Goal: Task Accomplishment & Management: Manage account settings

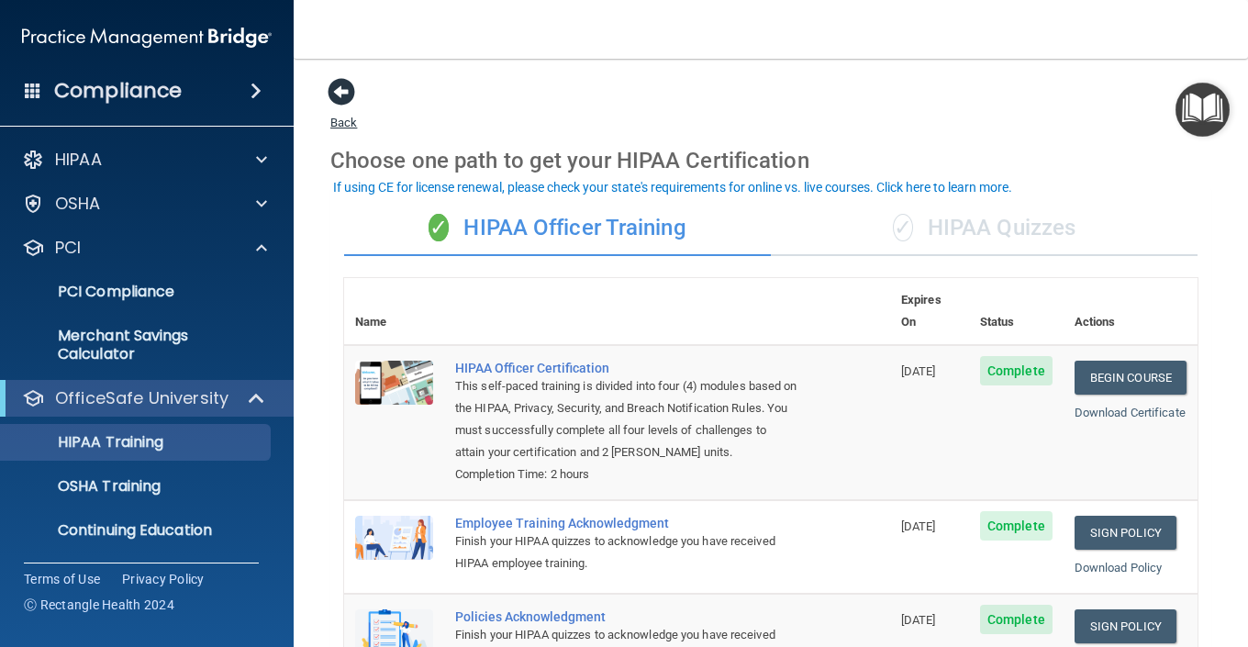
click at [342, 83] on span at bounding box center [342, 92] width 28 height 28
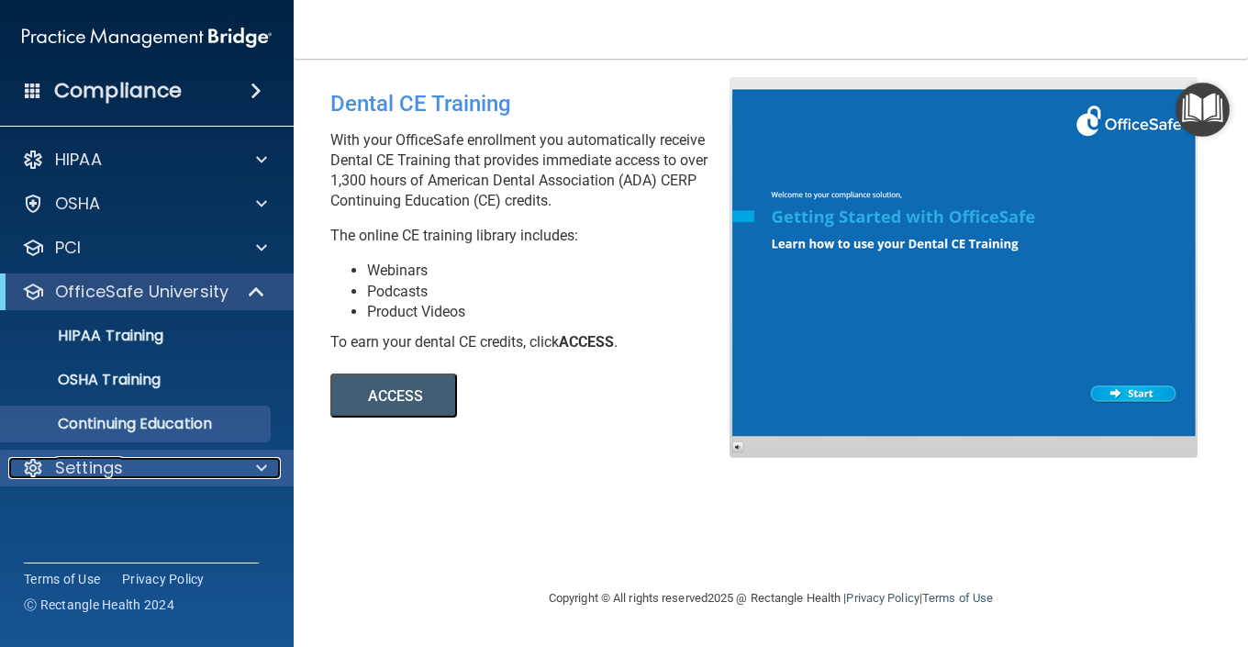
click at [118, 459] on p "Settings" at bounding box center [89, 468] width 68 height 22
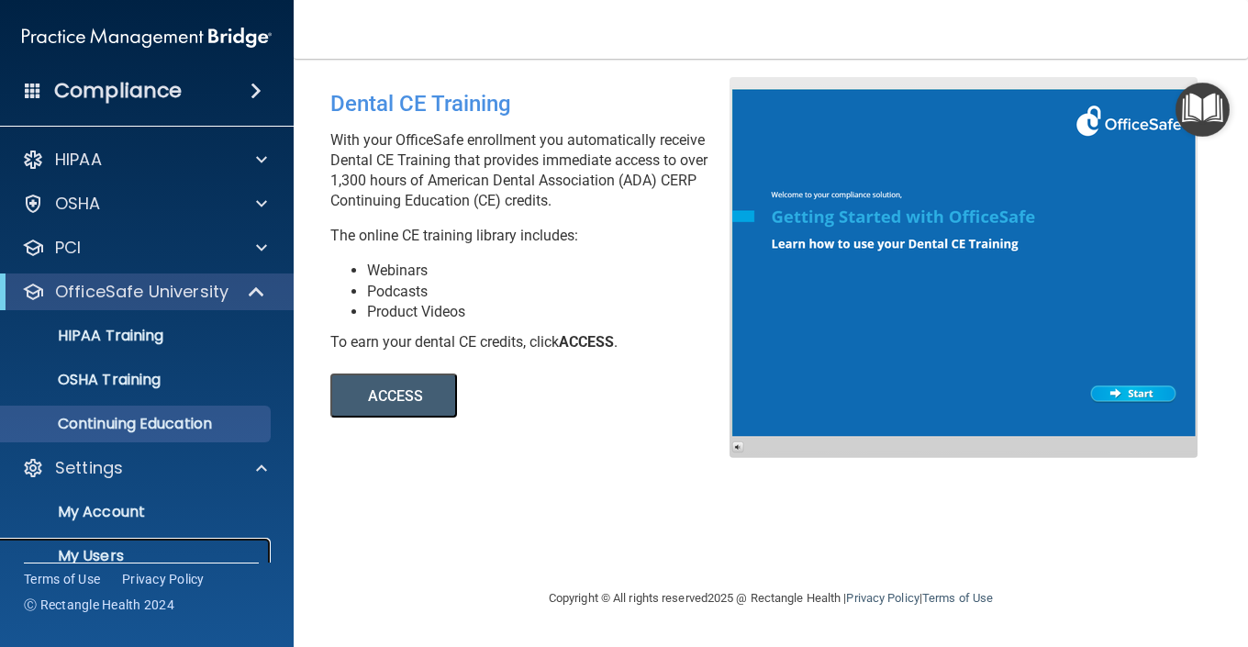
click at [102, 547] on p "My Users" at bounding box center [137, 556] width 250 height 18
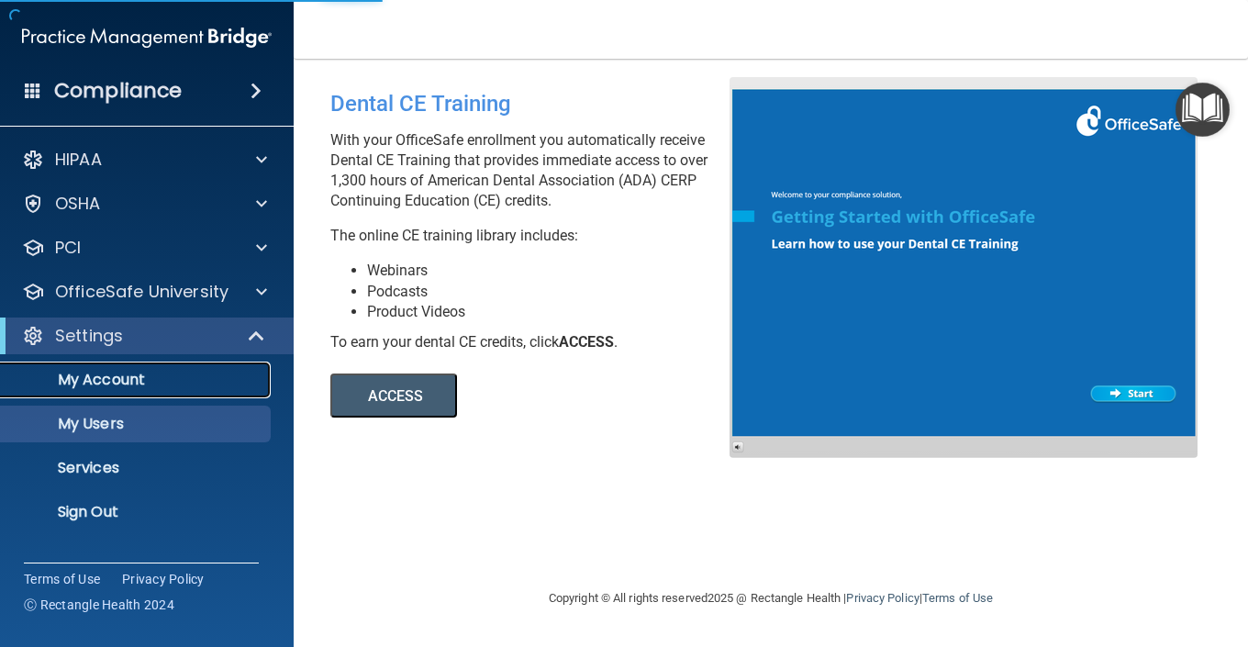
click at [104, 373] on p "My Account" at bounding box center [137, 380] width 250 height 18
select select "20"
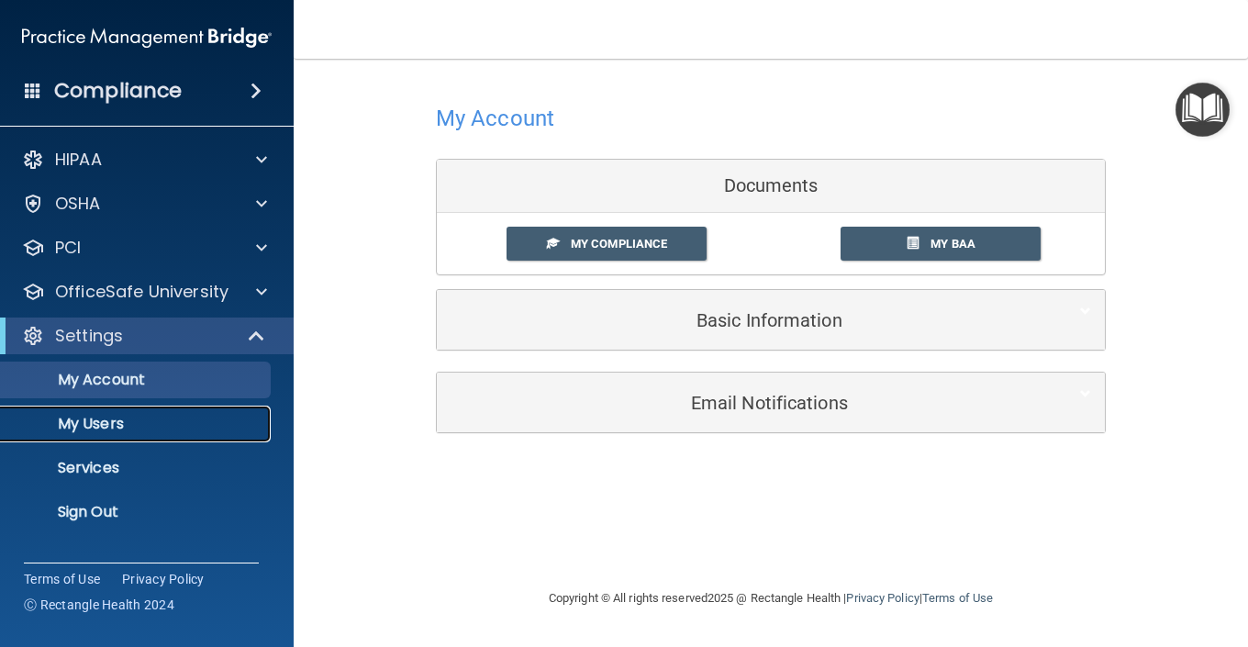
click at [98, 417] on p "My Users" at bounding box center [137, 424] width 250 height 18
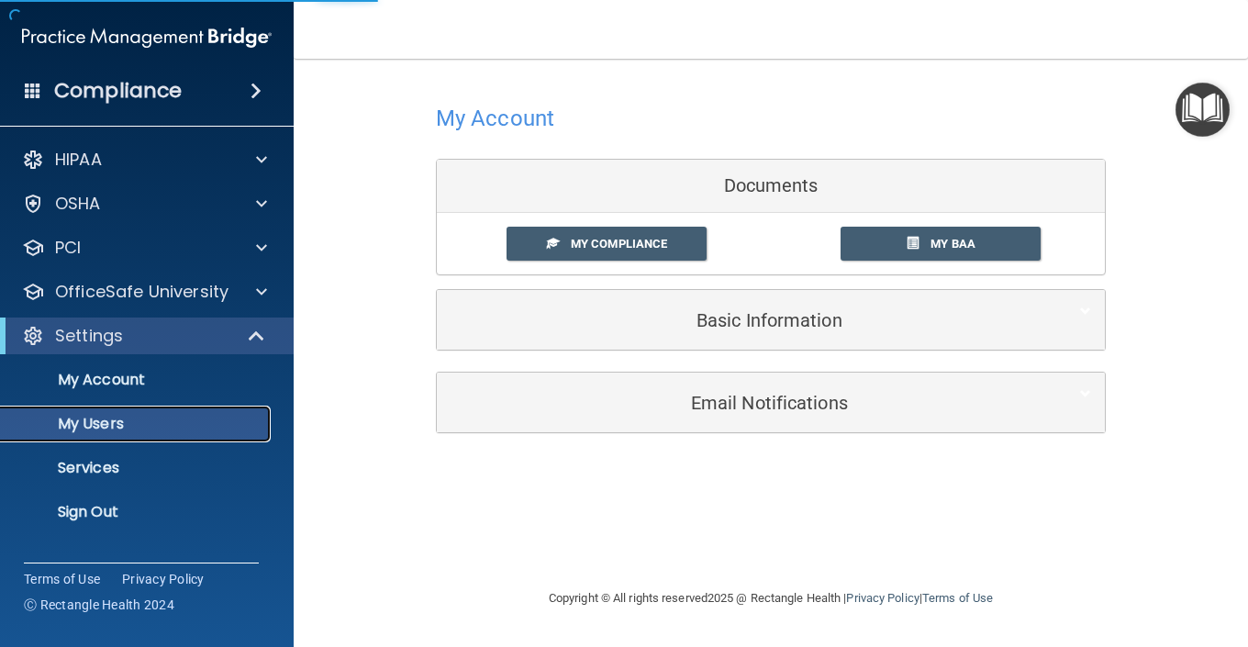
select select "20"
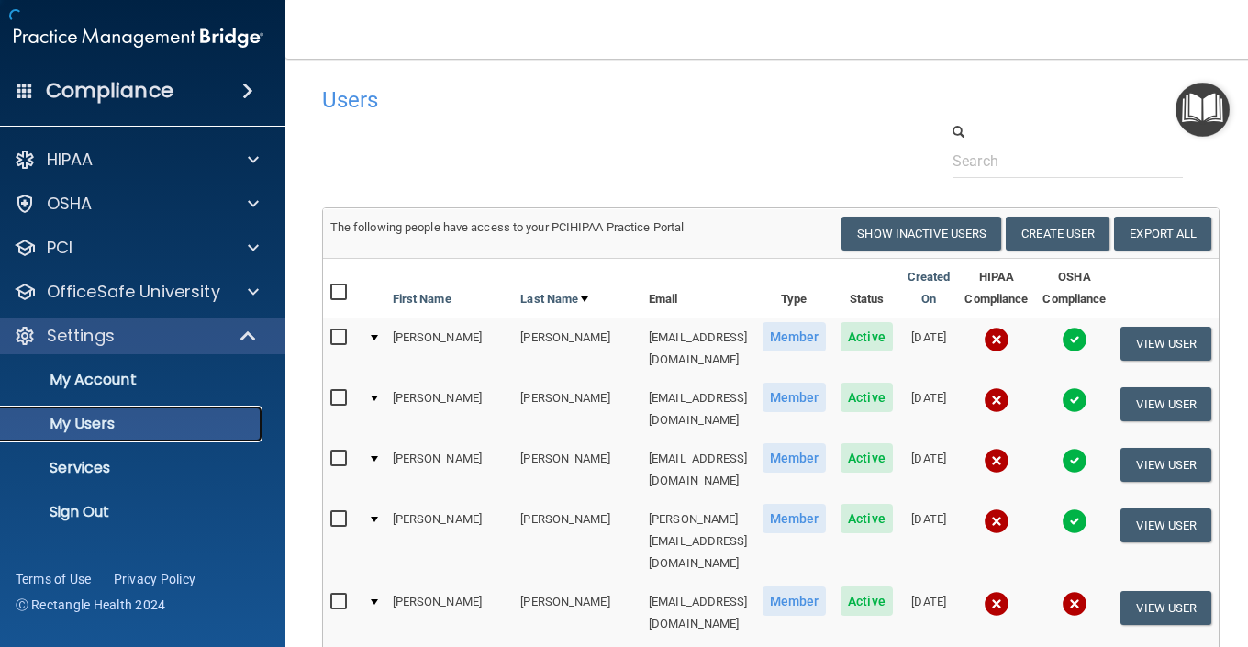
click at [98, 417] on p "My Users" at bounding box center [129, 424] width 250 height 18
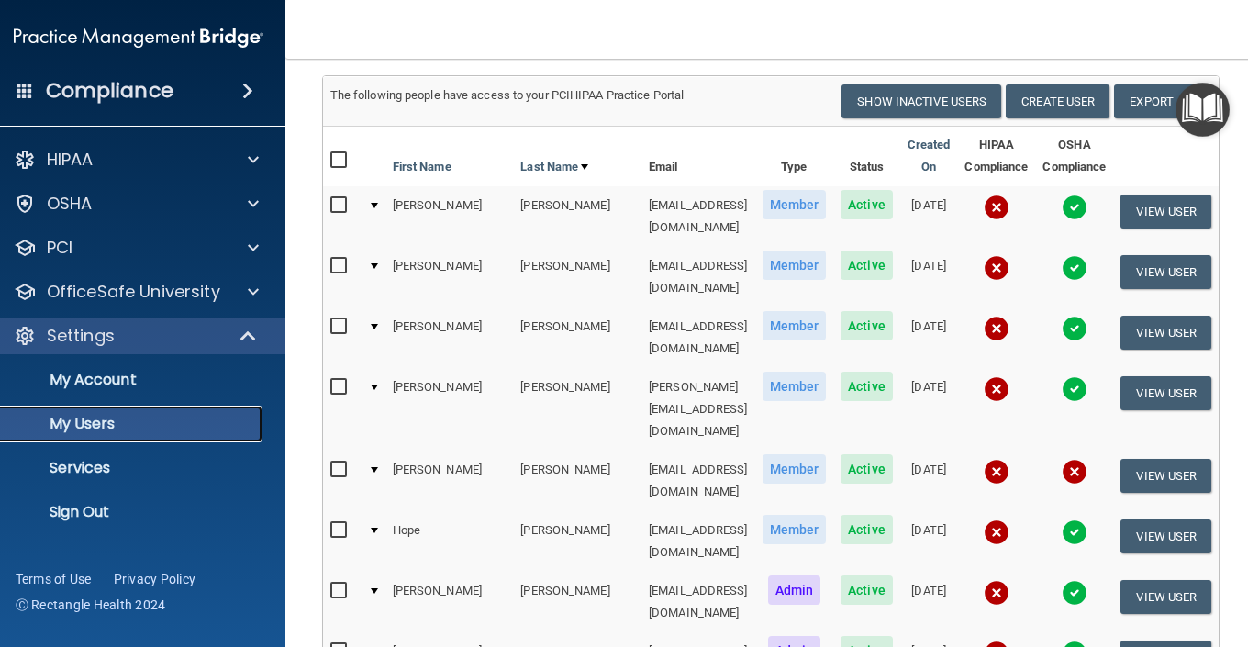
scroll to position [185, 0]
